Goal: Find specific page/section: Find specific page/section

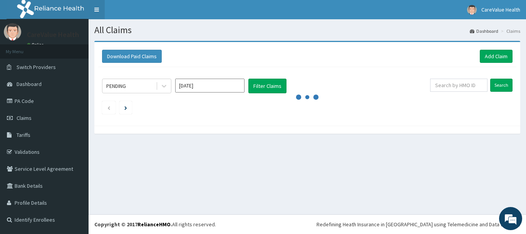
click at [98, 12] on link "Toggle navigation" at bounding box center [97, 9] width 16 height 19
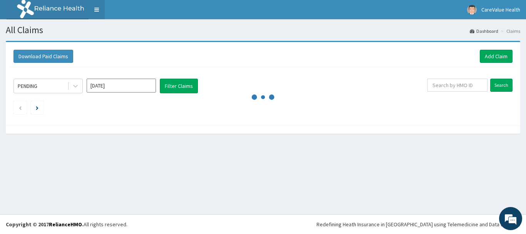
click at [96, 12] on link "Toggle navigation" at bounding box center [97, 9] width 16 height 19
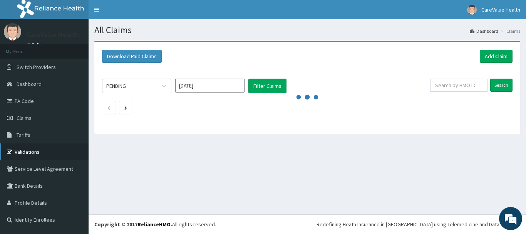
click at [18, 155] on link "Validations" at bounding box center [44, 151] width 89 height 17
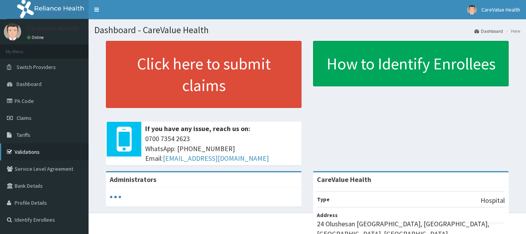
click at [24, 148] on link "Validations" at bounding box center [44, 151] width 89 height 17
